Goal: Task Accomplishment & Management: Use online tool/utility

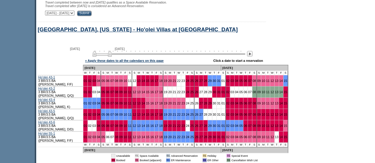
scroll to position [296, 0]
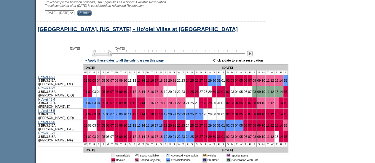
click at [252, 53] on img at bounding box center [250, 54] width 6 height 6
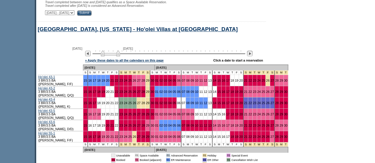
click at [252, 53] on img at bounding box center [250, 54] width 6 height 6
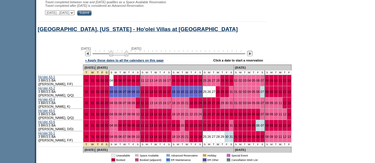
click at [252, 53] on img at bounding box center [250, 54] width 6 height 6
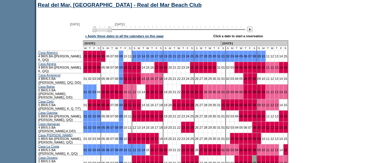
scroll to position [480, 0]
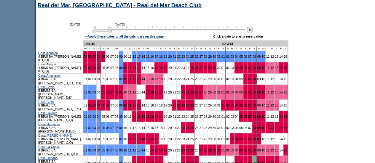
click at [252, 27] on img at bounding box center [250, 30] width 6 height 6
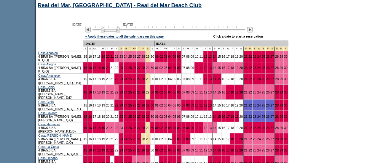
click at [252, 27] on img at bounding box center [250, 30] width 6 height 6
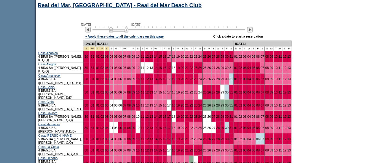
click at [252, 27] on img at bounding box center [250, 30] width 6 height 6
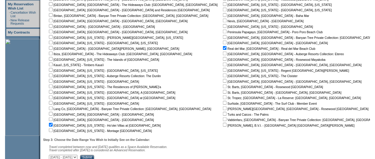
scroll to position [0, 0]
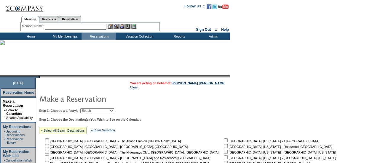
click at [68, 28] on input "text" at bounding box center [76, 27] width 62 height 6
type input "f"
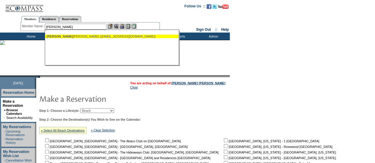
click at [68, 35] on div "[PERSON_NAME] ([EMAIL_ADDRESS][DOMAIN_NAME])" at bounding box center [112, 37] width 130 height 4
type input "[PERSON_NAME] ([EMAIL_ADDRESS][DOMAIN_NAME])"
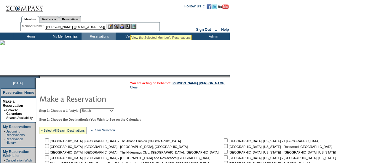
click at [124, 27] on img at bounding box center [121, 26] width 5 height 5
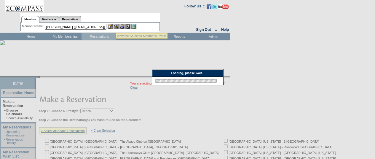
click at [116, 25] on img at bounding box center [115, 26] width 5 height 5
